Goal: Information Seeking & Learning: Check status

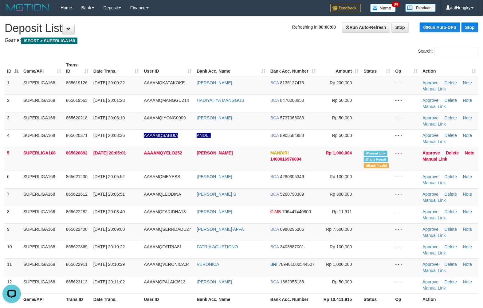
copy span "YELO252"
drag, startPoint x: 162, startPoint y: 151, endPoint x: 188, endPoint y: 162, distance: 27.3
click at [188, 162] on td "AAAAMQYELO252" at bounding box center [168, 159] width 55 height 24
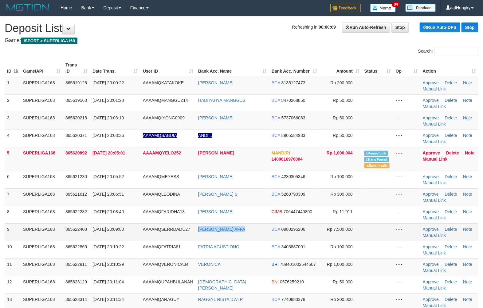
drag, startPoint x: 193, startPoint y: 233, endPoint x: 254, endPoint y: 230, distance: 61.0
click at [259, 232] on tr "9 SUPERLIGA168 865622400 31/08/2025 20:09:00 AAAAMQSERRDADU27 AHMAD KHOIRUN AFF…" at bounding box center [242, 232] width 474 height 18
copy tr "AHMAD KHOIRUN AFFA"
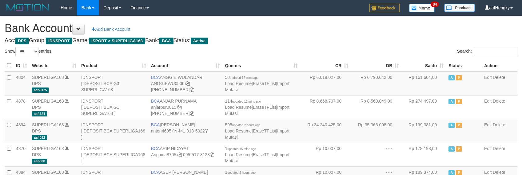
select select "***"
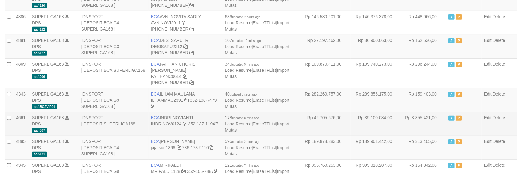
drag, startPoint x: 0, startPoint y: 0, endPoint x: 379, endPoint y: 122, distance: 398.5
click at [379, 122] on td "Rp 39.100.084,00" at bounding box center [376, 124] width 51 height 24
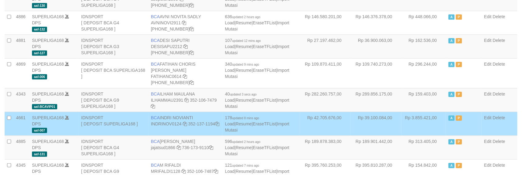
scroll to position [192, 0]
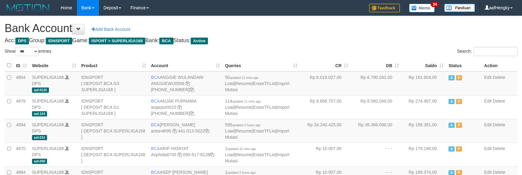
select select "***"
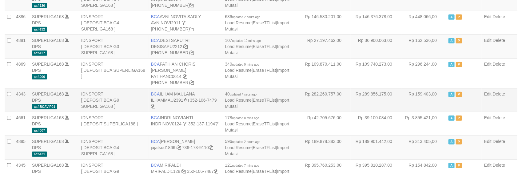
click at [374, 96] on td "Rp 289.856.175,00" at bounding box center [376, 100] width 51 height 24
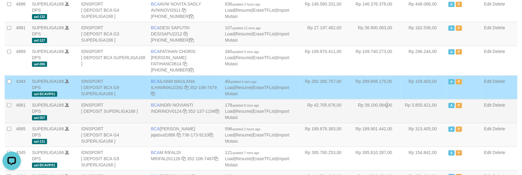
click at [363, 102] on td "Rp 39.100.084,00" at bounding box center [376, 111] width 51 height 24
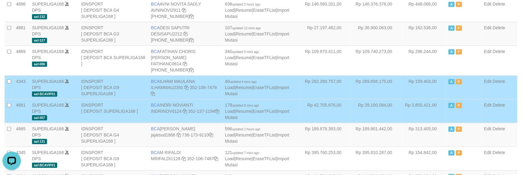
scroll to position [429, 0]
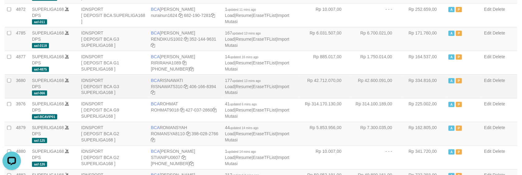
drag, startPoint x: 404, startPoint y: 93, endPoint x: 407, endPoint y: 96, distance: 4.3
click at [407, 96] on td "Rp 334.816,00" at bounding box center [423, 86] width 45 height 24
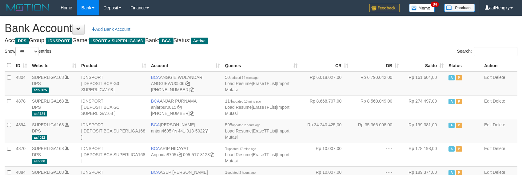
select select "***"
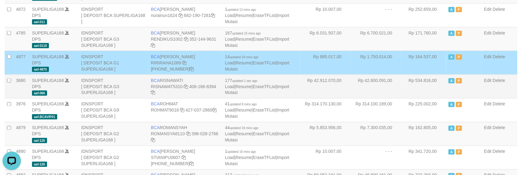
click at [367, 81] on td "Rp 42.600.091,00" at bounding box center [376, 86] width 51 height 24
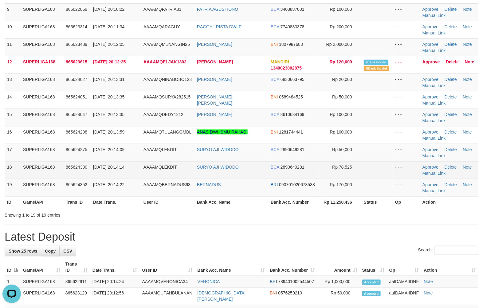
scroll to position [269, 0]
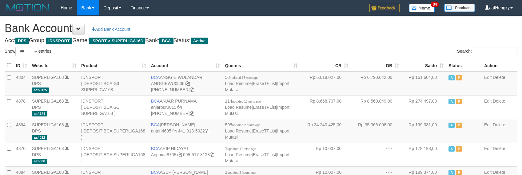
select select "***"
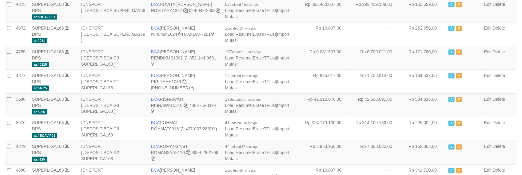
click at [364, 74] on td "Rp 1.750.014,00" at bounding box center [376, 82] width 51 height 24
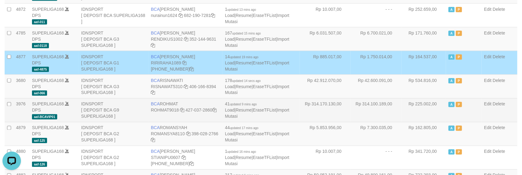
click at [414, 115] on td "Rp 225.002,00" at bounding box center [423, 110] width 45 height 24
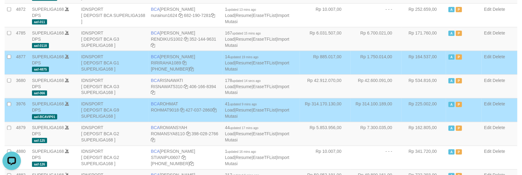
scroll to position [168, 0]
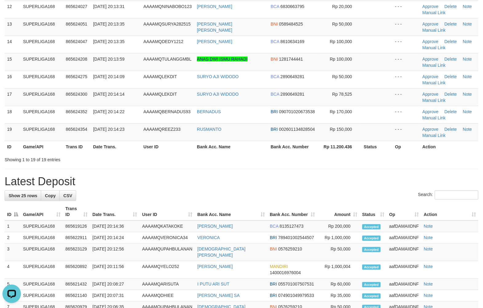
drag, startPoint x: 283, startPoint y: 199, endPoint x: 288, endPoint y: 188, distance: 11.7
click at [283, 199] on div "Search:" at bounding box center [242, 195] width 474 height 11
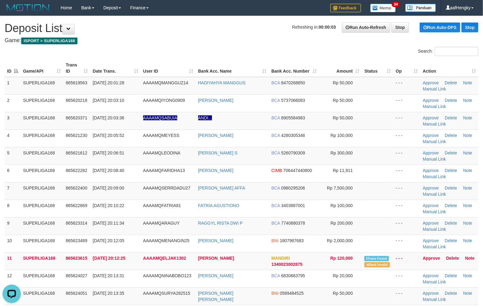
click at [172, 34] on h1 "Refreshing in: 00:00:03 Run Auto-Refresh Stop Run Auto-DPS Stop Deposit List" at bounding box center [242, 28] width 474 height 12
drag, startPoint x: 174, startPoint y: 43, endPoint x: 154, endPoint y: 31, distance: 23.1
click at [172, 42] on h4 "Game: ISPORT > SUPERLIGA168" at bounding box center [242, 41] width 474 height 6
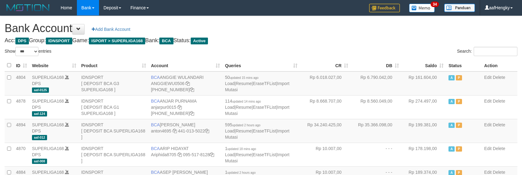
select select "***"
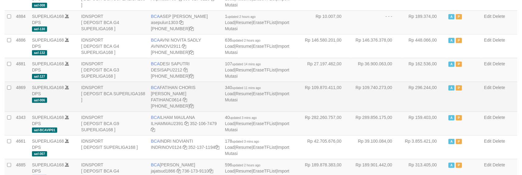
click at [408, 92] on td "Rp 296.244,00" at bounding box center [423, 96] width 45 height 30
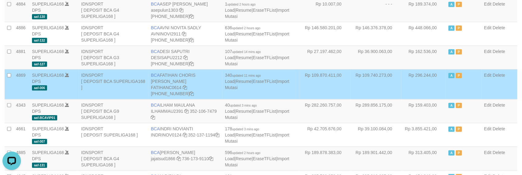
click at [423, 73] on td "Rp 296.244,00" at bounding box center [423, 84] width 45 height 30
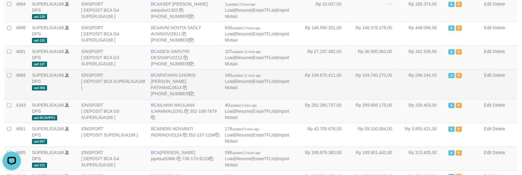
click at [422, 74] on td "Rp 296.244,00" at bounding box center [423, 84] width 45 height 30
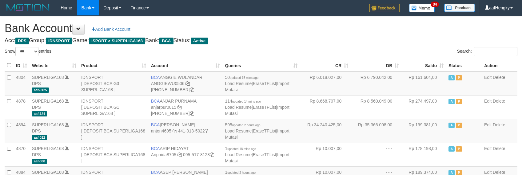
select select "***"
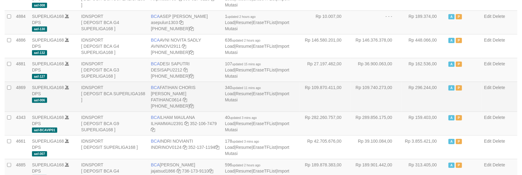
click at [379, 85] on td "Rp 109.740.273,00" at bounding box center [376, 96] width 51 height 30
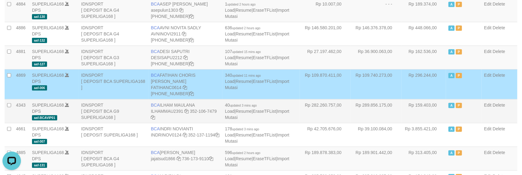
click at [380, 107] on td "Rp 289.856.175,00" at bounding box center [376, 111] width 51 height 24
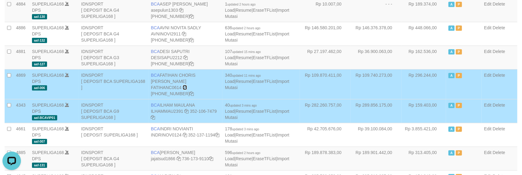
click at [186, 87] on icon at bounding box center [185, 87] width 4 height 4
click at [185, 87] on icon at bounding box center [185, 87] width 4 height 4
drag, startPoint x: 434, startPoint y: 68, endPoint x: 434, endPoint y: 46, distance: 22.1
click at [433, 67] on td "Rp 162.536,00" at bounding box center [423, 58] width 45 height 24
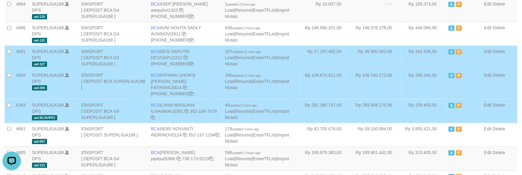
click at [329, 103] on td "Rp 282.260.757,00" at bounding box center [325, 111] width 51 height 24
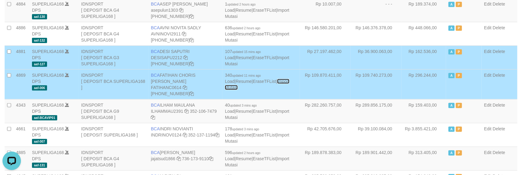
click at [289, 81] on link "Import Mutasi" at bounding box center [257, 84] width 64 height 11
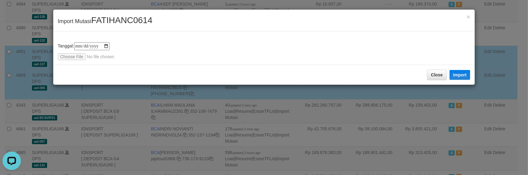
click at [477, 98] on div "**********" at bounding box center [264, 87] width 528 height 175
click at [477, 97] on div "**********" at bounding box center [264, 87] width 528 height 175
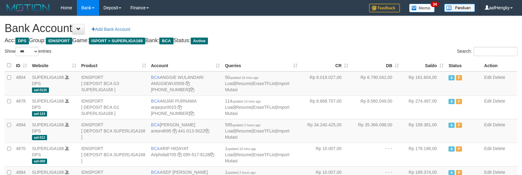
select select "***"
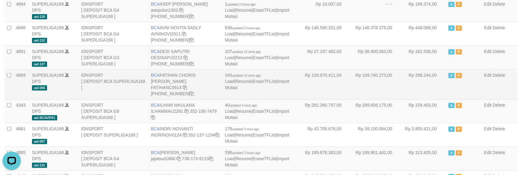
click at [382, 75] on td "Rp 109.740.273,00" at bounding box center [376, 84] width 51 height 30
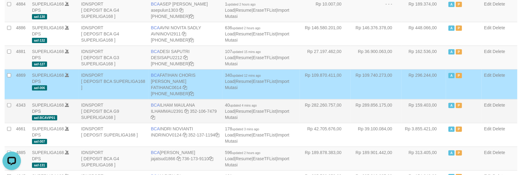
drag, startPoint x: 369, startPoint y: 82, endPoint x: 373, endPoint y: 102, distance: 20.4
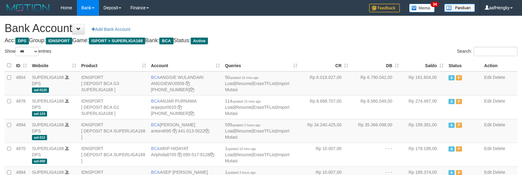
select select "***"
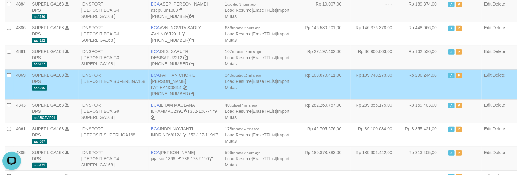
drag, startPoint x: 455, startPoint y: 78, endPoint x: 450, endPoint y: 78, distance: 4.9
click at [451, 79] on td "A P" at bounding box center [464, 84] width 36 height 30
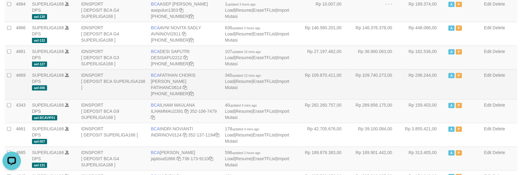
click at [364, 94] on td "Rp 109.740.273,00" at bounding box center [376, 84] width 51 height 30
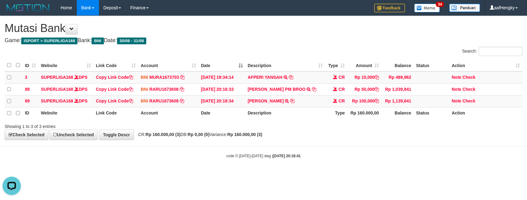
drag, startPoint x: 334, startPoint y: 56, endPoint x: 303, endPoint y: 28, distance: 41.4
click at [333, 56] on div "Search:" at bounding box center [395, 52] width 255 height 11
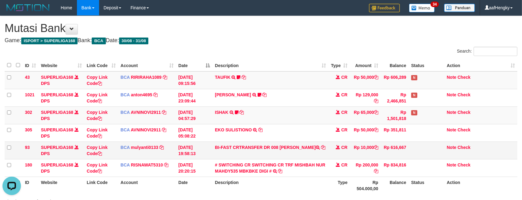
drag, startPoint x: 330, startPoint y: 187, endPoint x: 314, endPoint y: 146, distance: 43.3
click at [329, 185] on th "Type" at bounding box center [339, 186] width 22 height 18
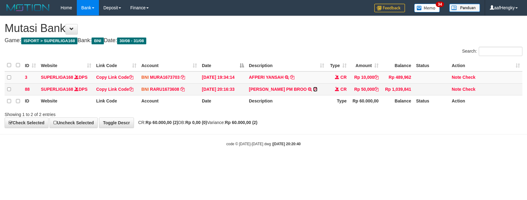
click at [318, 89] on icon at bounding box center [315, 89] width 4 height 4
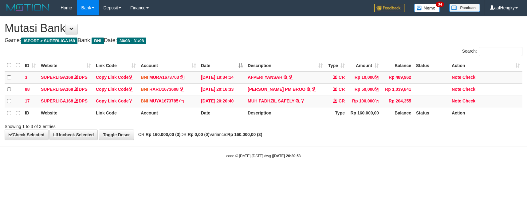
drag, startPoint x: 0, startPoint y: 0, endPoint x: 358, endPoint y: 145, distance: 386.6
click at [358, 145] on body "Toggle navigation Home Bank Account List Mutasi Bank Search Note Mutasi Deposit…" at bounding box center [263, 87] width 527 height 174
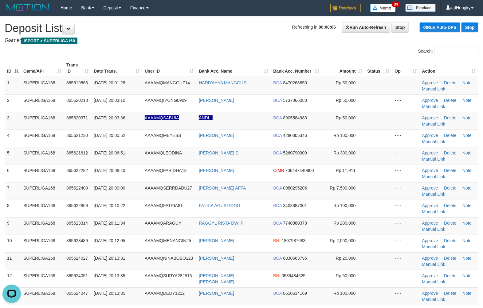
click at [227, 42] on h4 "Game: ISPORT > SUPERLIGA168" at bounding box center [242, 41] width 474 height 6
drag, startPoint x: 253, startPoint y: 295, endPoint x: 273, endPoint y: 193, distance: 104.0
click at [255, 292] on td "DEDY HARYANTO" at bounding box center [234, 296] width 74 height 18
